Goal: Find specific page/section: Find specific page/section

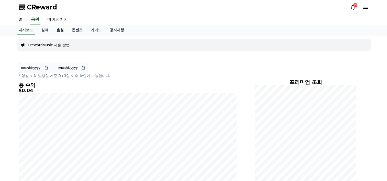
click at [58, 28] on link "음원" at bounding box center [59, 30] width 15 height 10
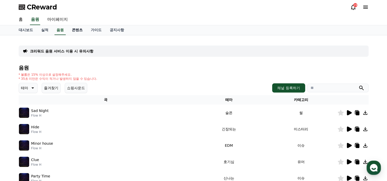
click at [78, 30] on link "콘텐츠" at bounding box center [77, 30] width 19 height 10
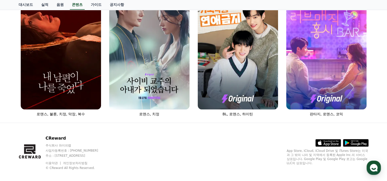
scroll to position [239, 0]
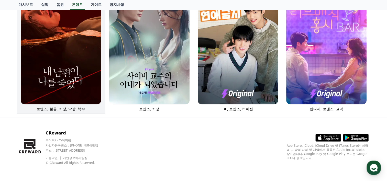
click at [73, 54] on img at bounding box center [61, 44] width 80 height 121
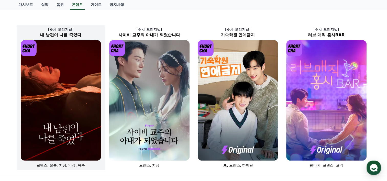
scroll to position [179, 0]
